Goal: Information Seeking & Learning: Find specific page/section

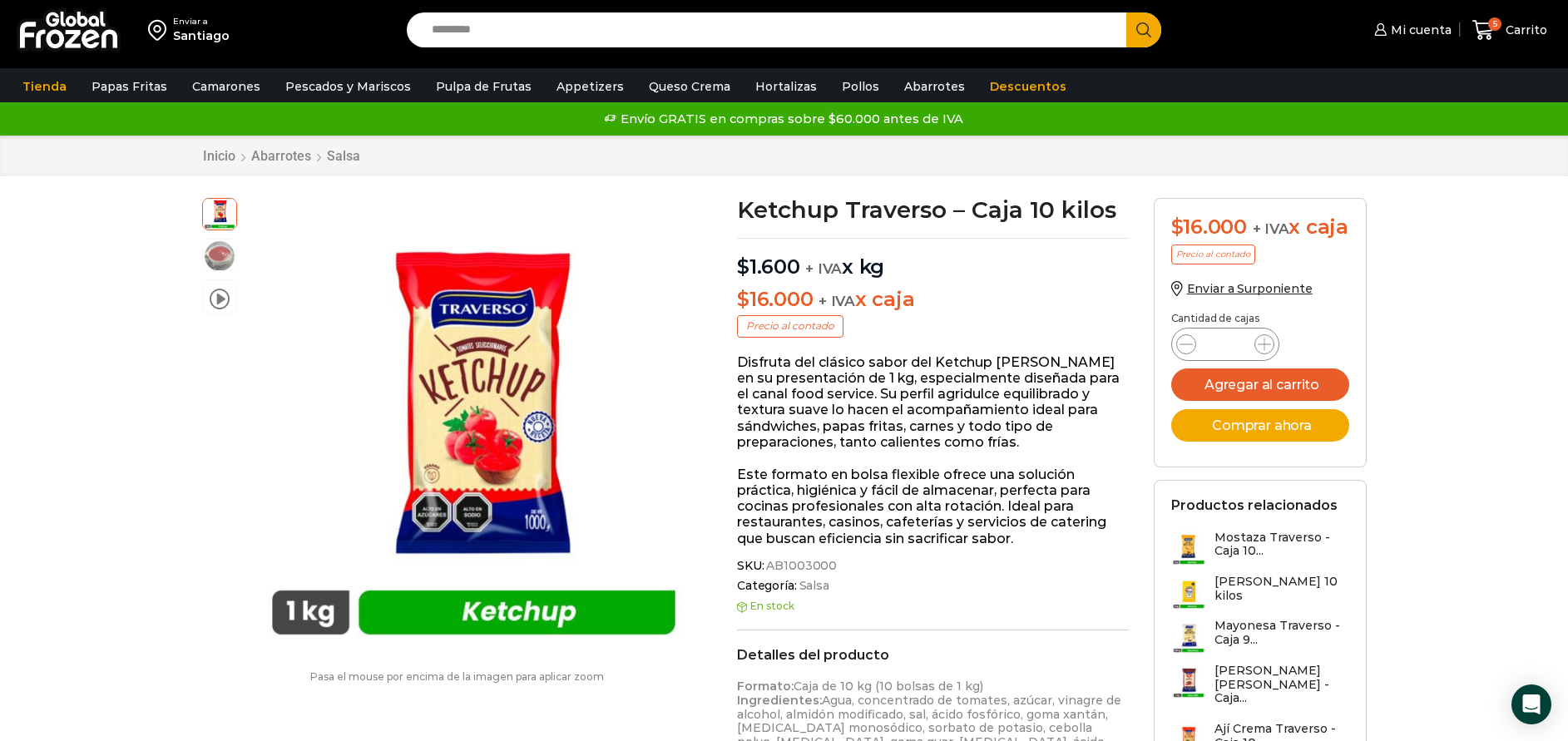
click at [194, 96] on link "Camarones" at bounding box center [227, 86] width 85 height 32
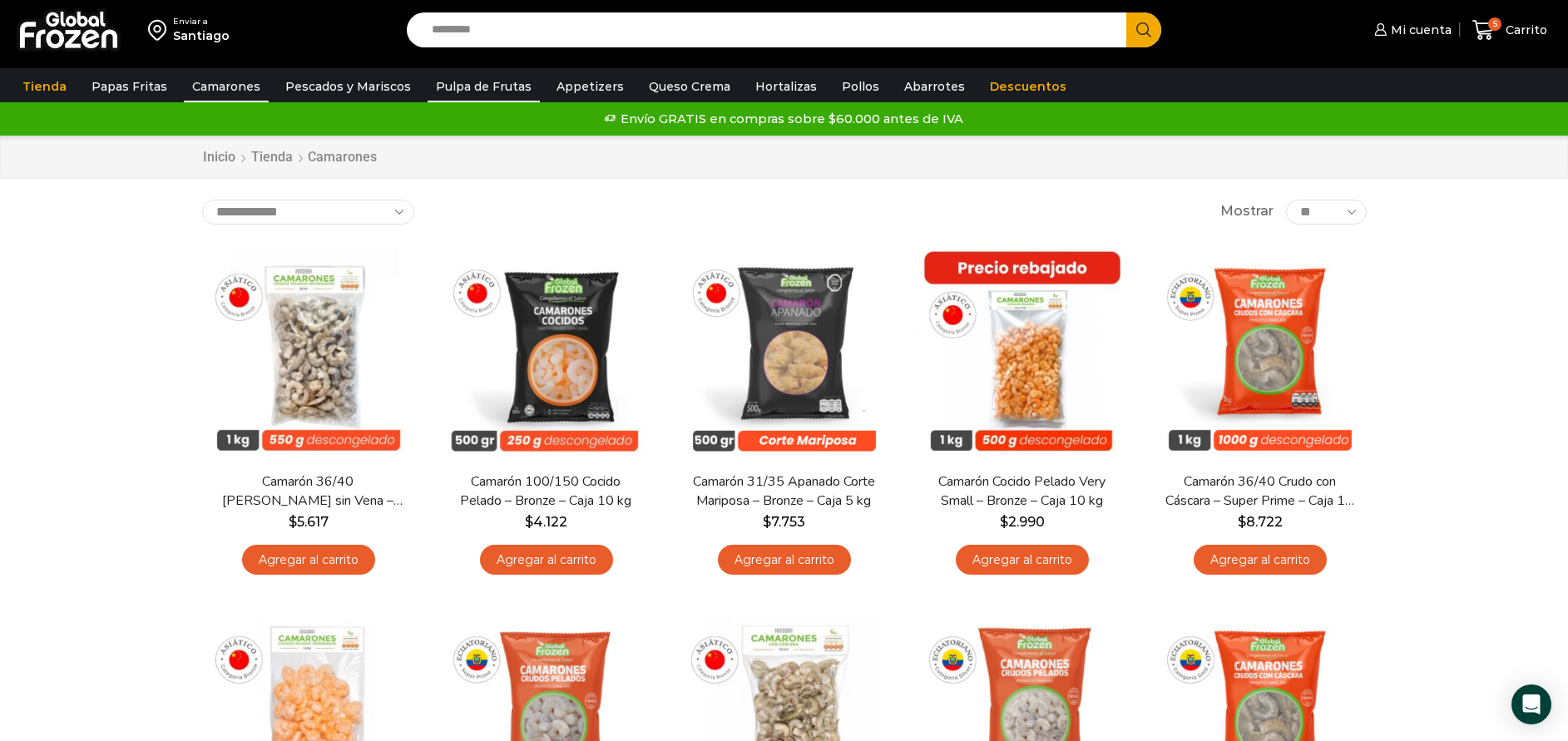
click at [491, 89] on link "Pulpa de Frutas" at bounding box center [484, 86] width 112 height 32
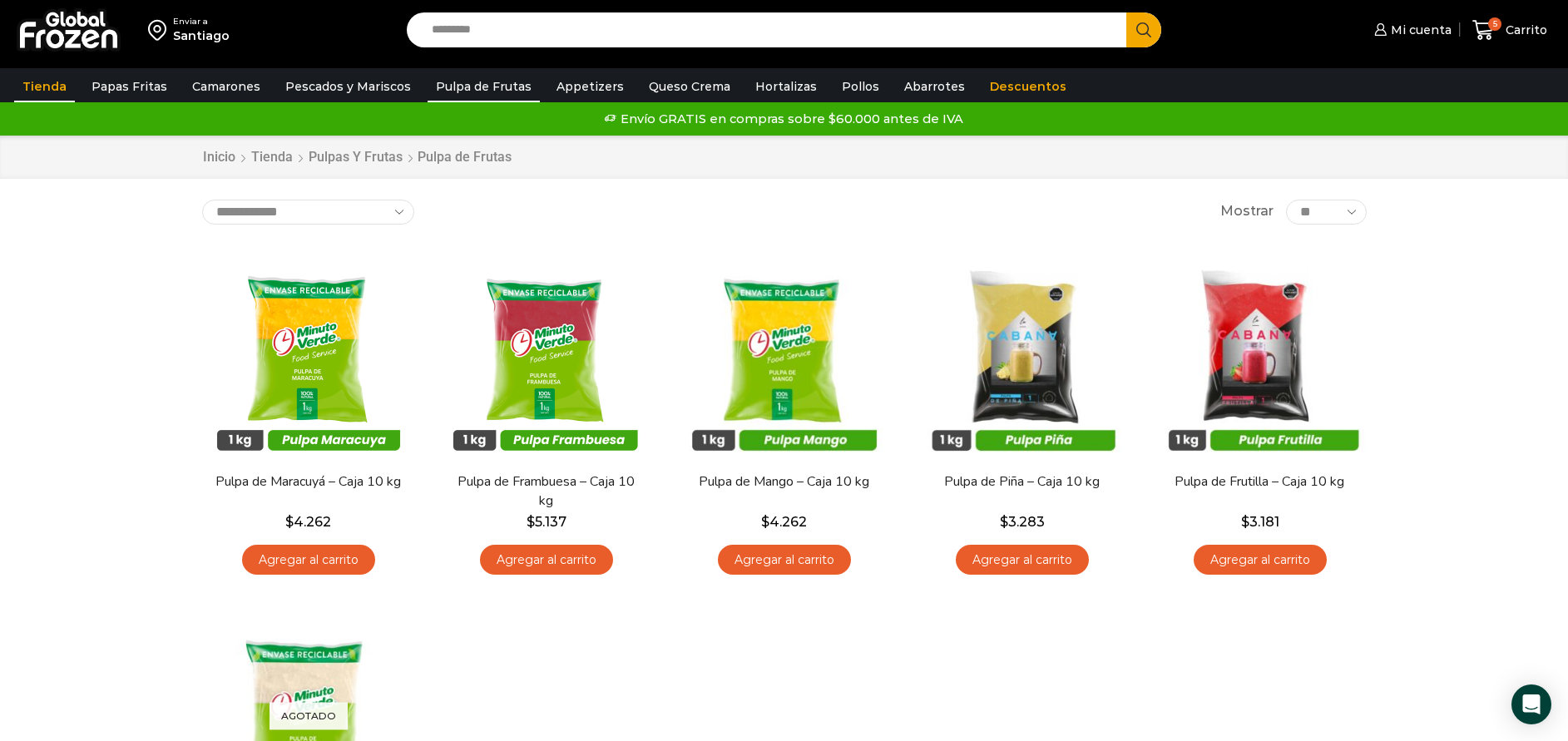
click at [35, 81] on link "Tienda" at bounding box center [44, 86] width 60 height 32
click at [217, 160] on link "Inicio" at bounding box center [219, 158] width 34 height 19
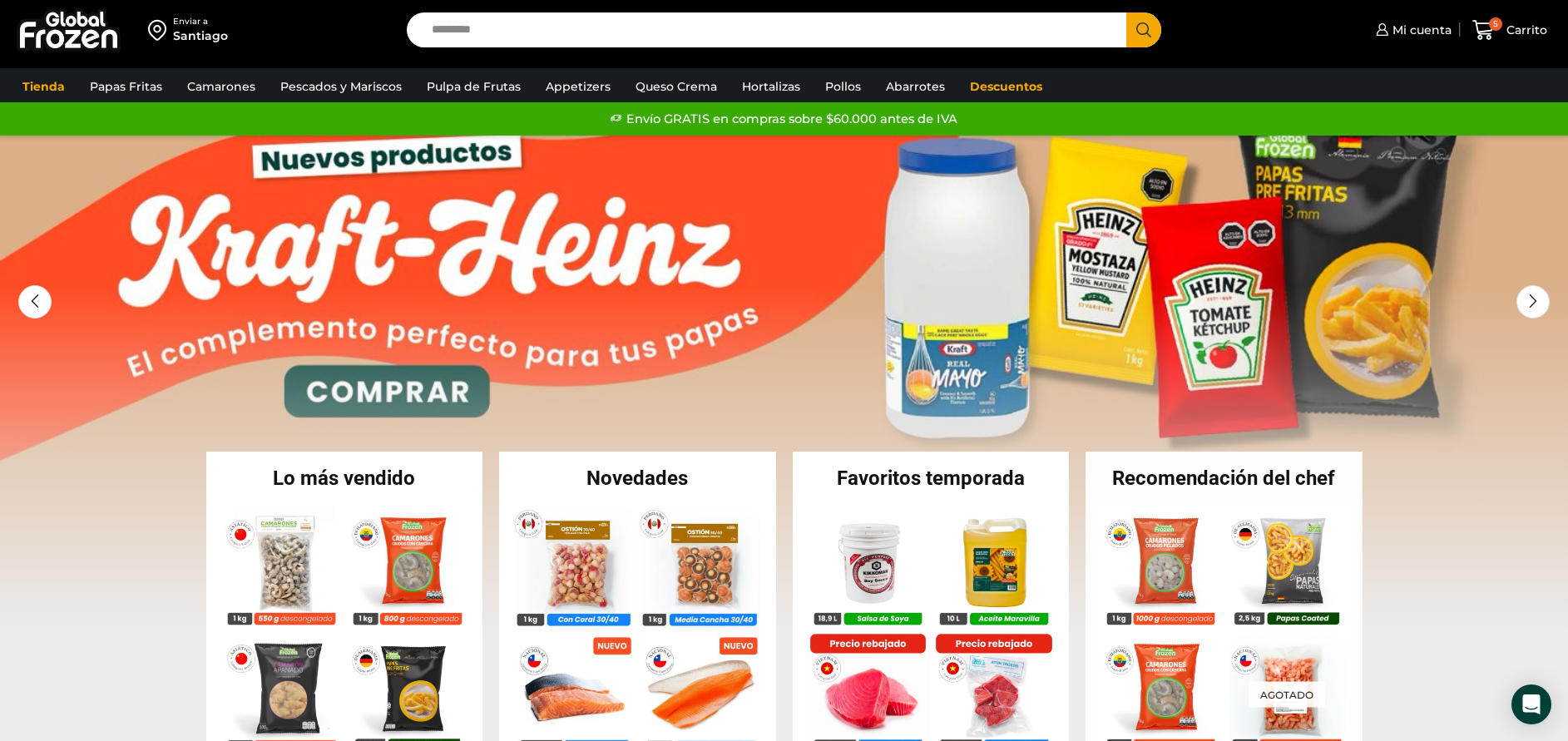
click at [641, 36] on input "Search input" at bounding box center [771, 30] width 696 height 35
type input "******"
click at [1126, 13] on button "Search" at bounding box center [1143, 30] width 35 height 35
